Goal: Transaction & Acquisition: Purchase product/service

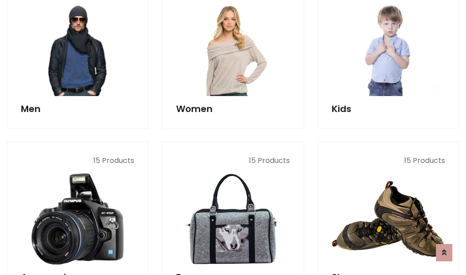
scroll to position [661, 0]
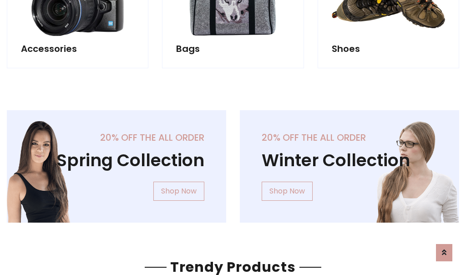
click at [233, 163] on div "20% off the all order Winter Collection Shop Now" at bounding box center [349, 173] width 233 height 127
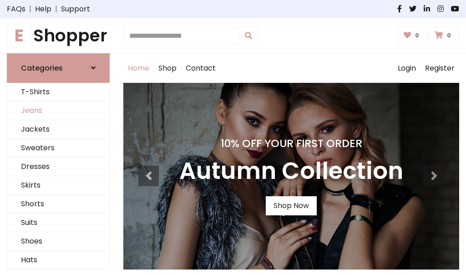
click at [58, 111] on link "Jeans" at bounding box center [58, 111] width 102 height 19
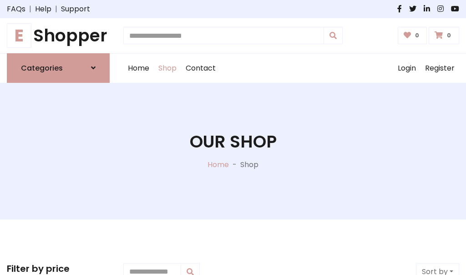
scroll to position [287, 0]
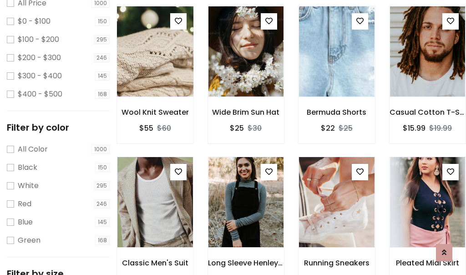
click at [155, 71] on img at bounding box center [155, 51] width 91 height 219
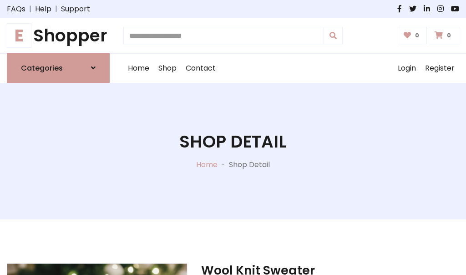
scroll to position [98, 0]
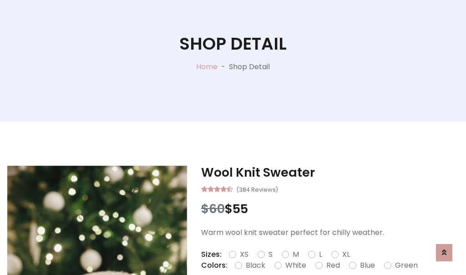
click at [332, 266] on label "Red" at bounding box center [334, 265] width 14 height 11
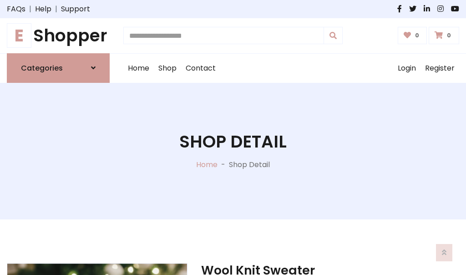
scroll to position [98, 0]
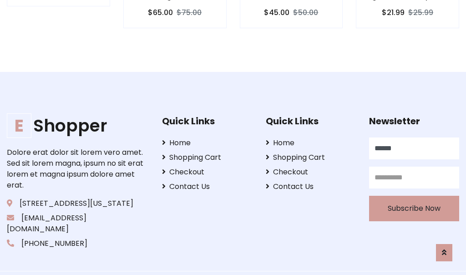
type input "******"
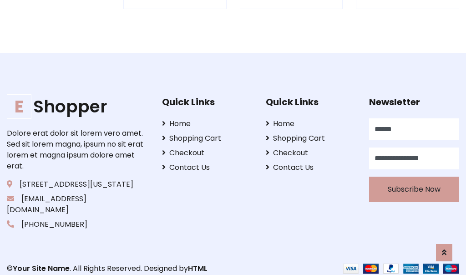
scroll to position [895, 0]
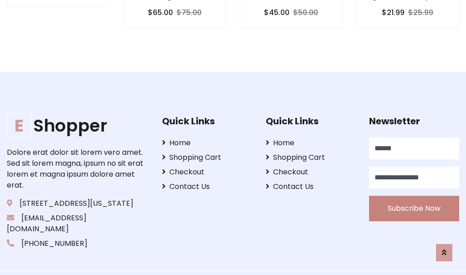
type input "**********"
click at [414, 197] on button "Subscribe Now" at bounding box center [414, 209] width 90 height 26
